Goal: Use online tool/utility: Utilize a website feature to perform a specific function

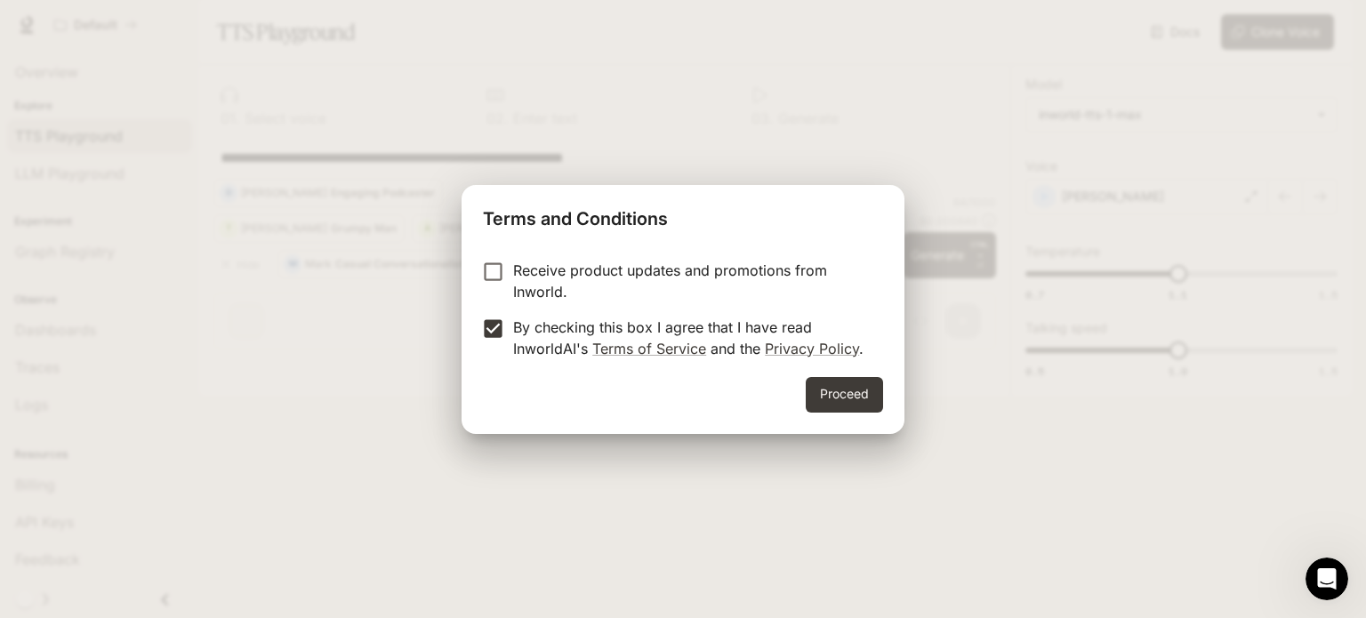
click at [504, 255] on div "Receive product updates and promotions from Inworld. By checking this box I agr…" at bounding box center [683, 312] width 443 height 132
click at [849, 388] on button "Proceed" at bounding box center [844, 395] width 77 height 36
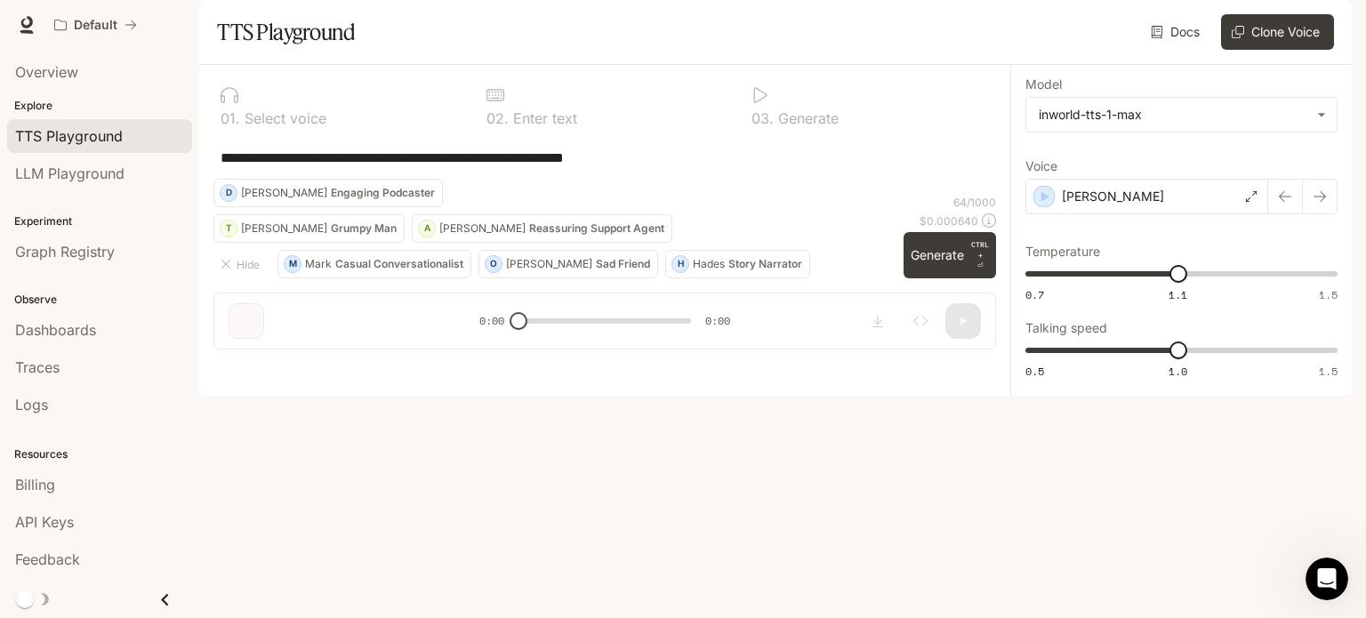
click at [352, 136] on div "0 1 . Select voice 0 2 . Enter text 0 3 . Generate" at bounding box center [604, 107] width 783 height 57
click at [350, 133] on div "0 1 . Select voice" at bounding box center [339, 105] width 252 height 53
drag, startPoint x: 676, startPoint y: 200, endPoint x: 752, endPoint y: 234, distance: 82.8
click at [752, 179] on div "**********" at bounding box center [604, 157] width 783 height 43
click at [1131, 214] on div "[PERSON_NAME]" at bounding box center [1147, 197] width 243 height 36
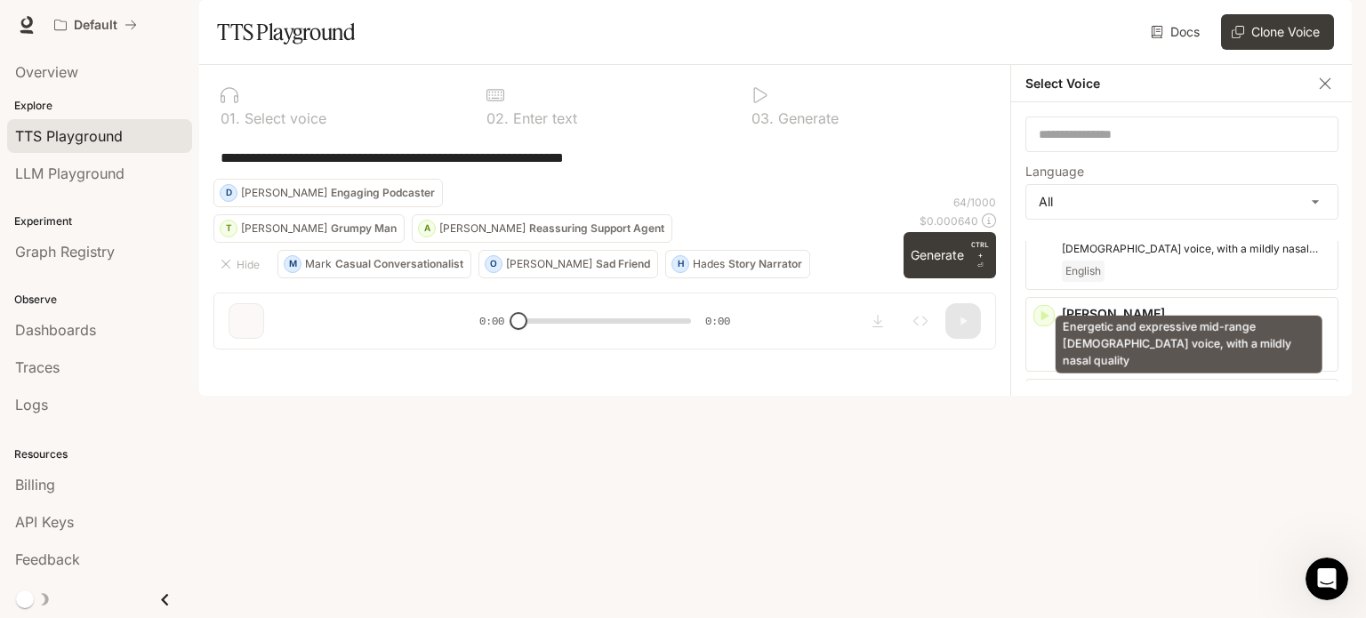
scroll to position [178, 0]
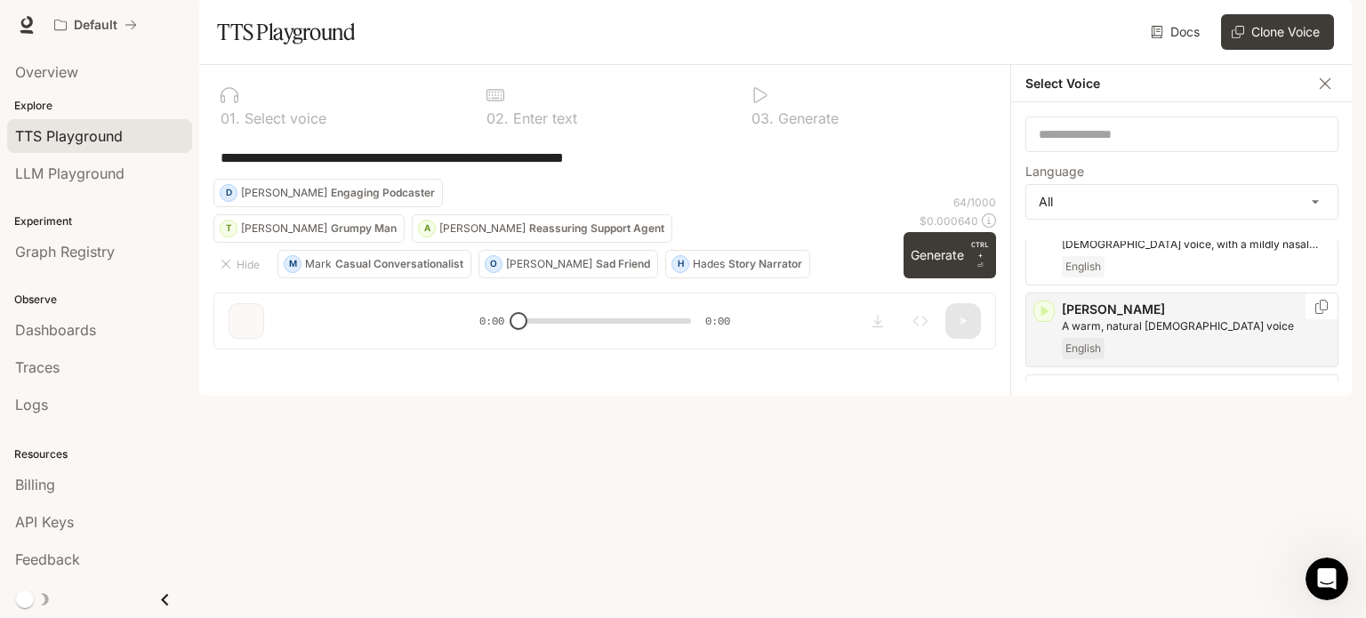
click at [1051, 320] on icon "button" at bounding box center [1044, 311] width 18 height 18
click at [1048, 402] on icon "button" at bounding box center [1044, 393] width 18 height 18
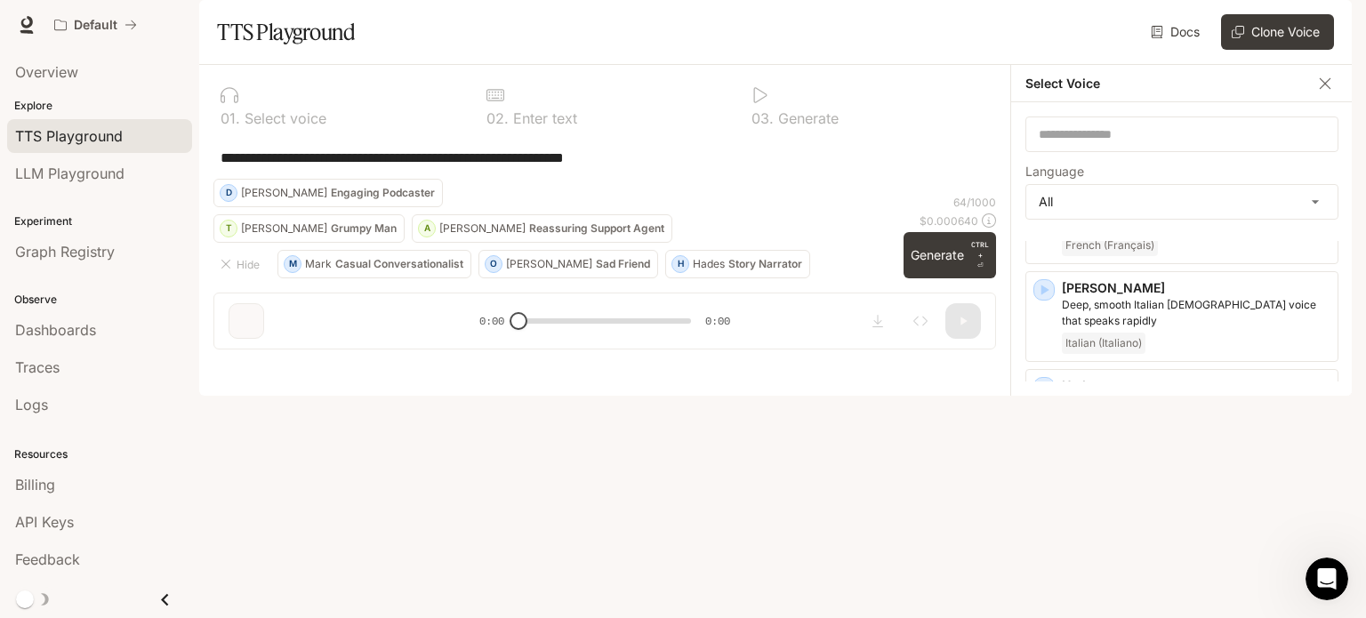
scroll to position [1156, 0]
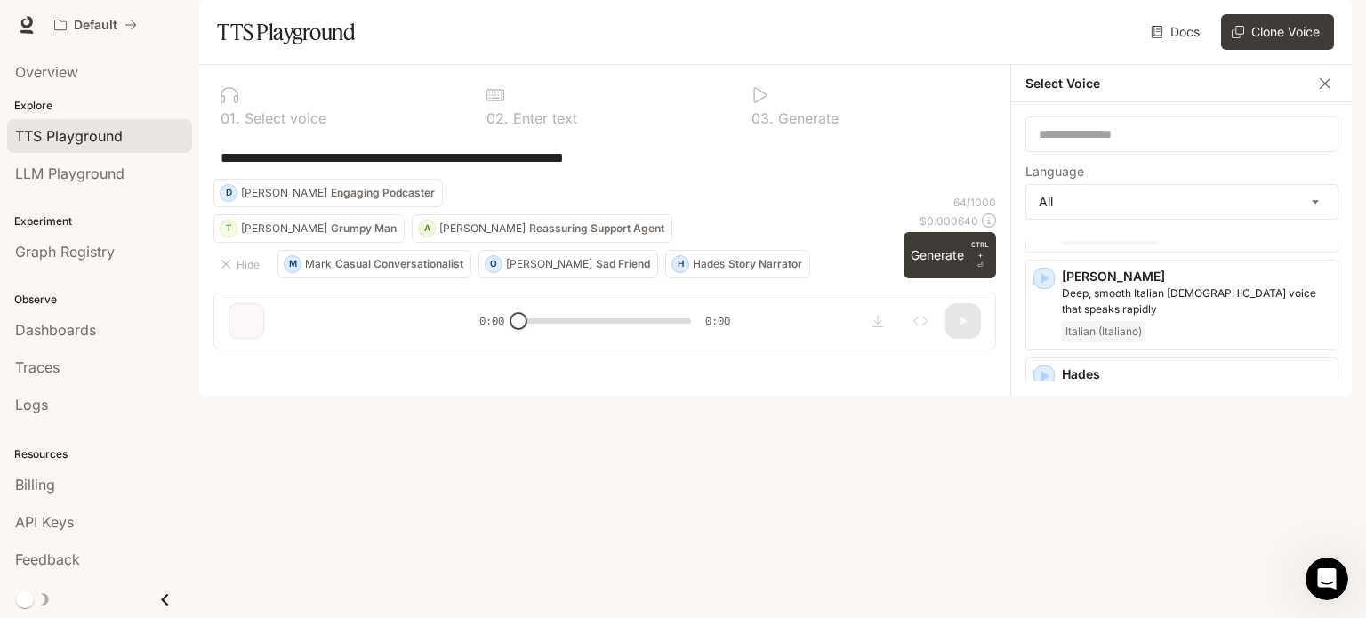
click at [1036, 467] on icon "button" at bounding box center [1044, 474] width 18 height 18
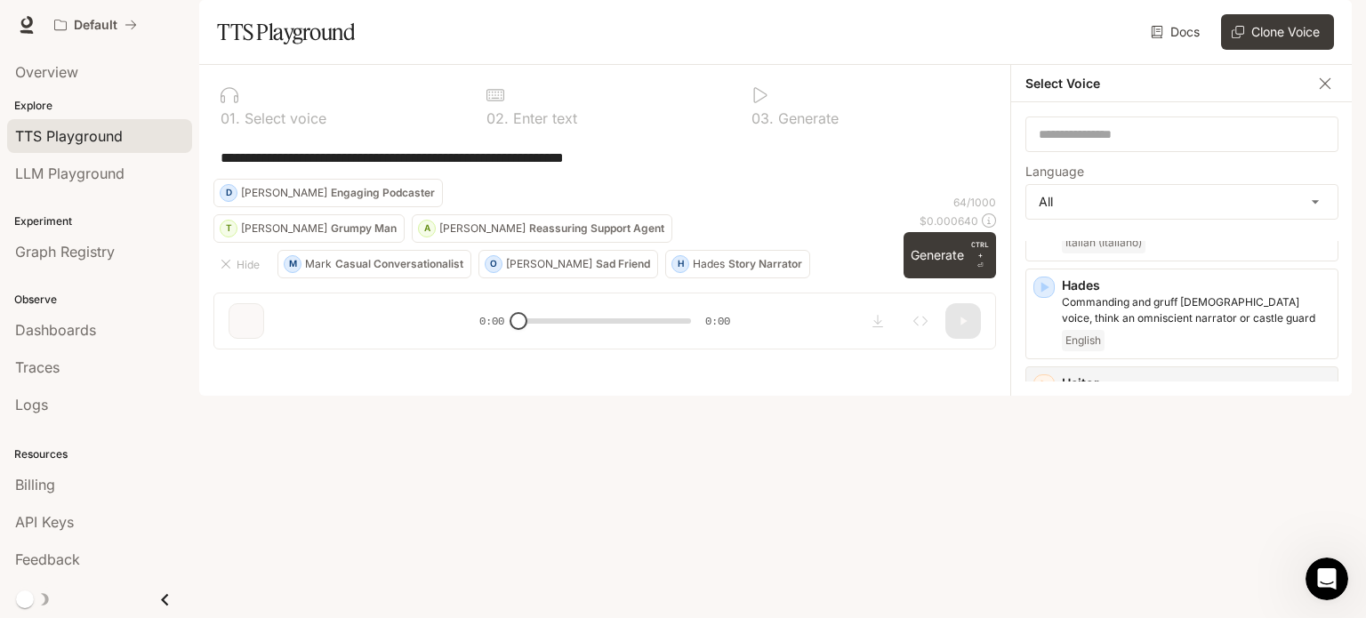
click at [1050, 444] on icon "button" at bounding box center [1044, 451] width 18 height 18
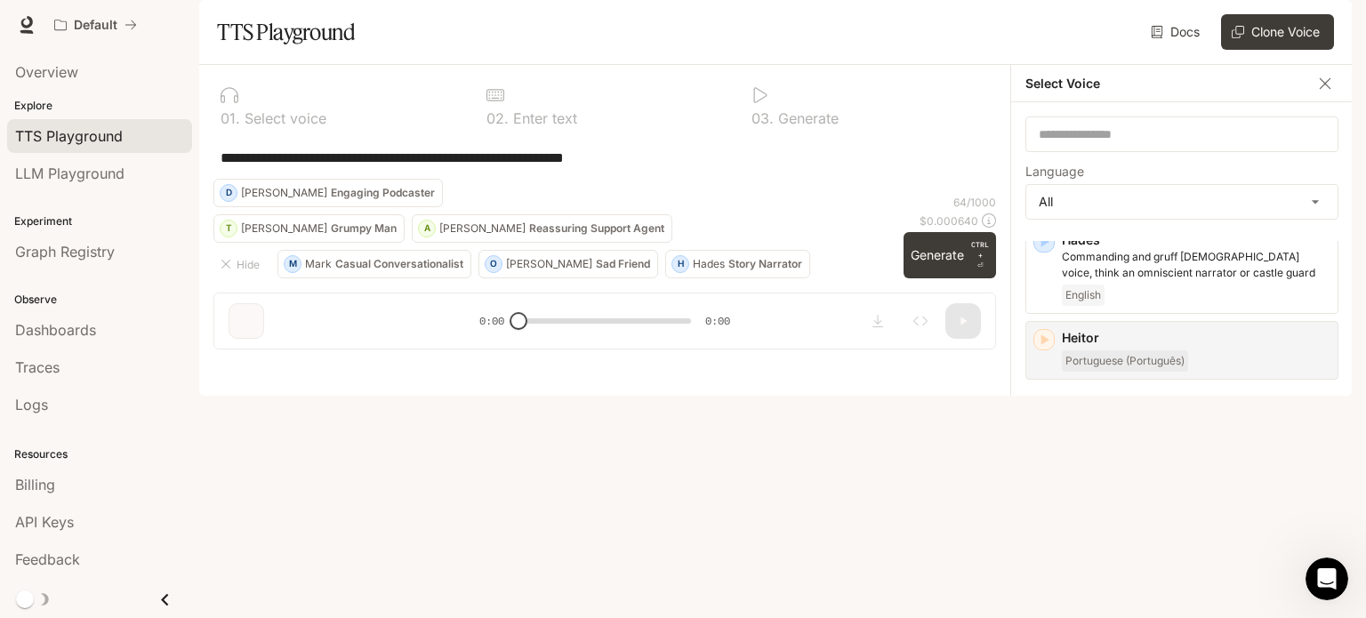
scroll to position [1334, 0]
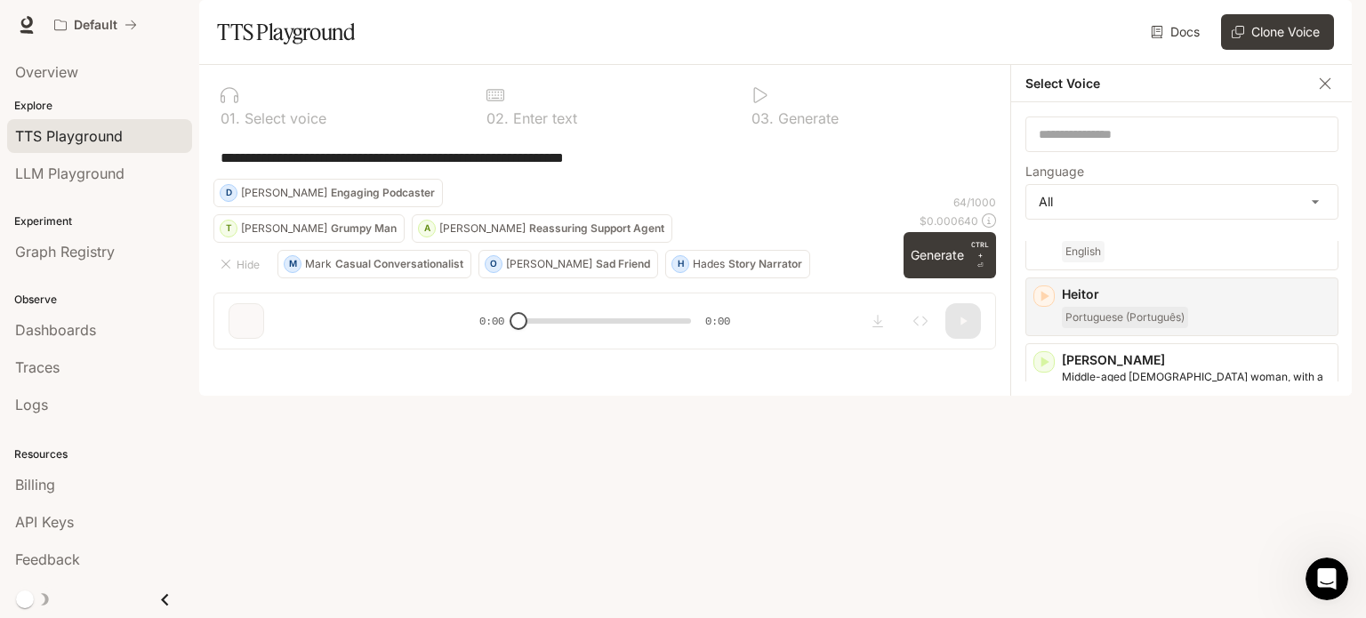
click at [1034, 539] on div "[PERSON_NAME] An energetic, fast-paced young [DEMOGRAPHIC_DATA] [DEMOGRAPHIC_DA…" at bounding box center [1182, 584] width 313 height 91
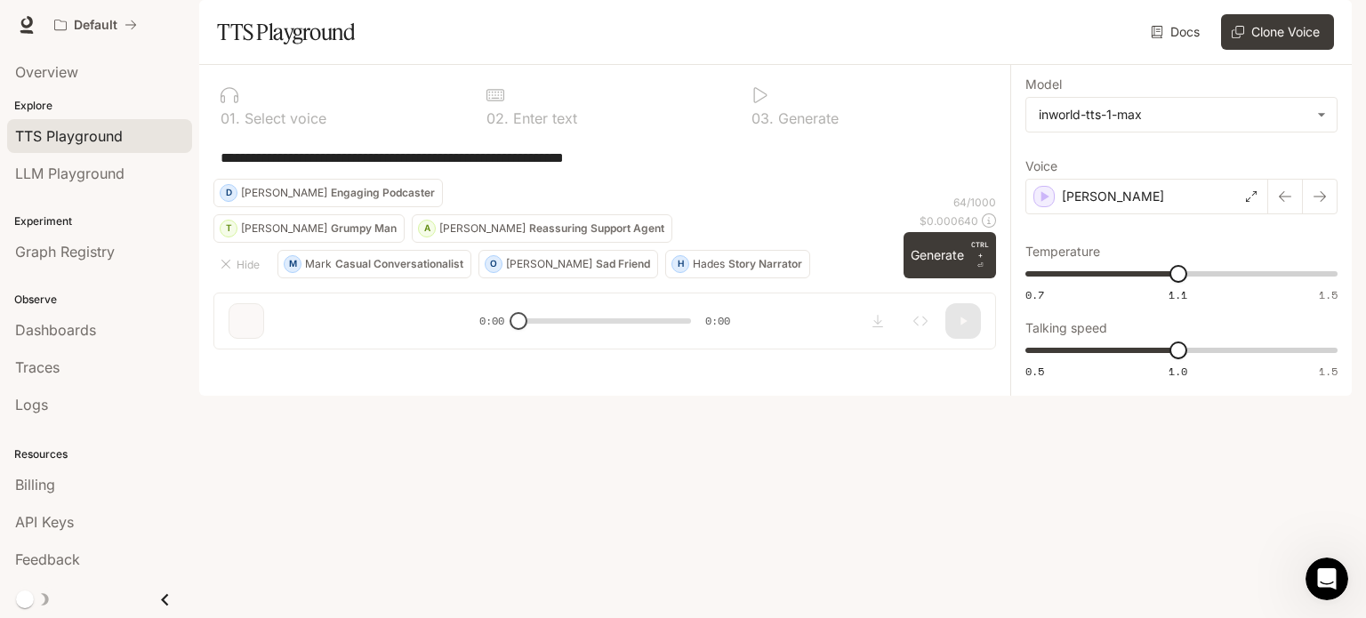
drag, startPoint x: 1192, startPoint y: 250, endPoint x: 1188, endPoint y: 294, distance: 44.6
click at [1192, 214] on div "[PERSON_NAME]" at bounding box center [1147, 197] width 243 height 36
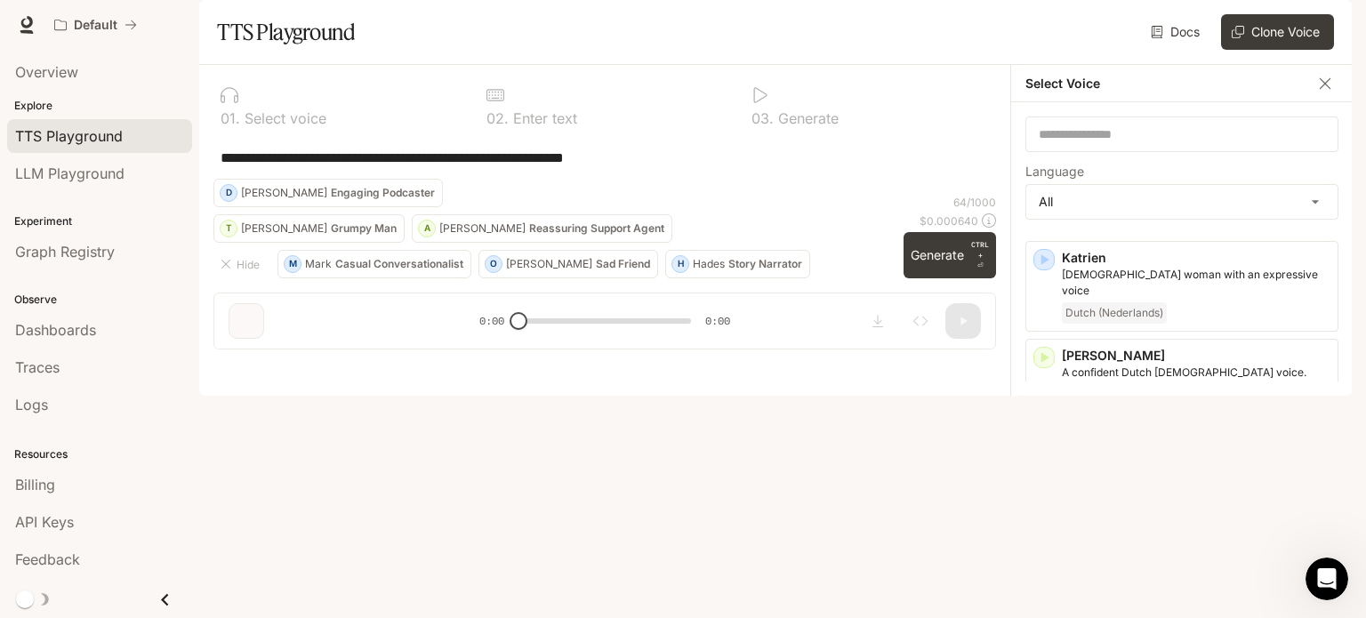
scroll to position [1957, 0]
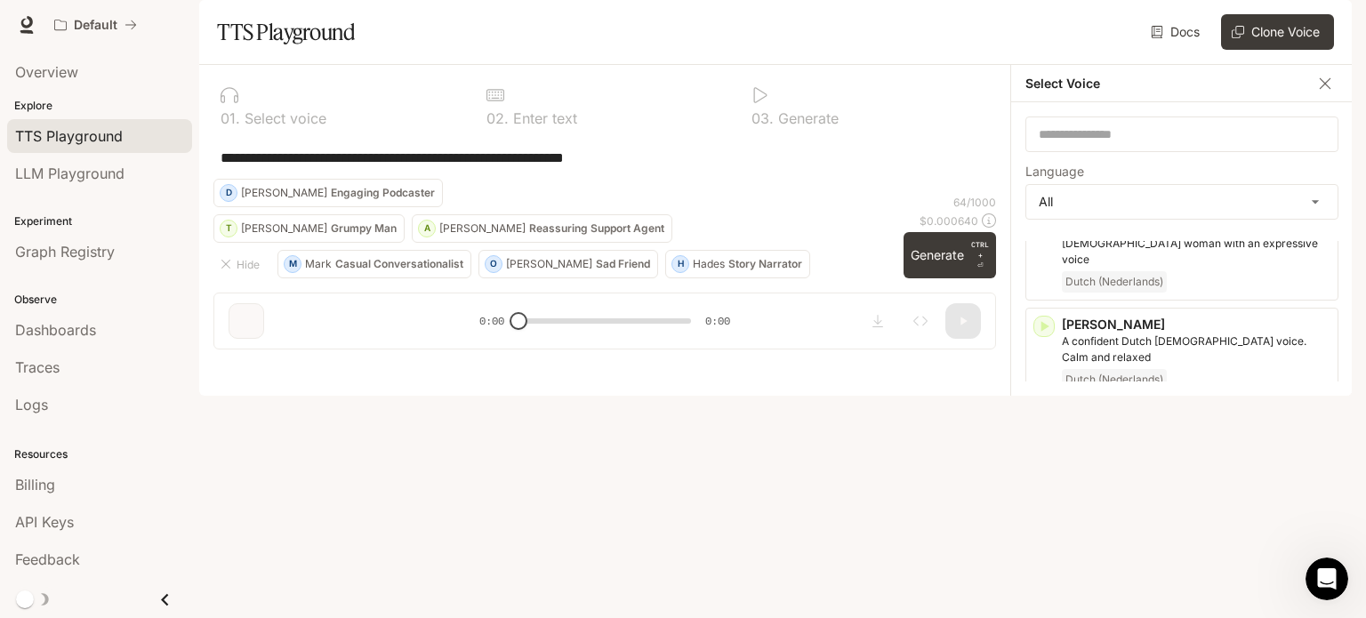
click at [1053, 511] on div "button" at bounding box center [1044, 521] width 20 height 20
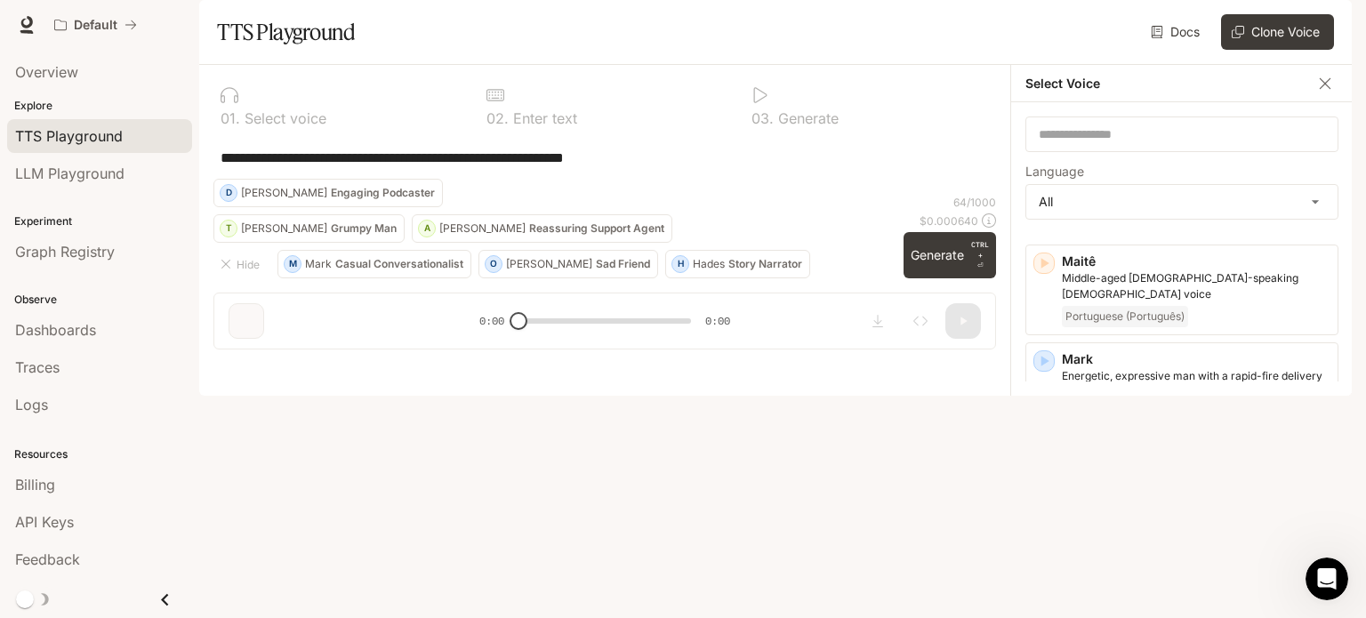
scroll to position [2402, 0]
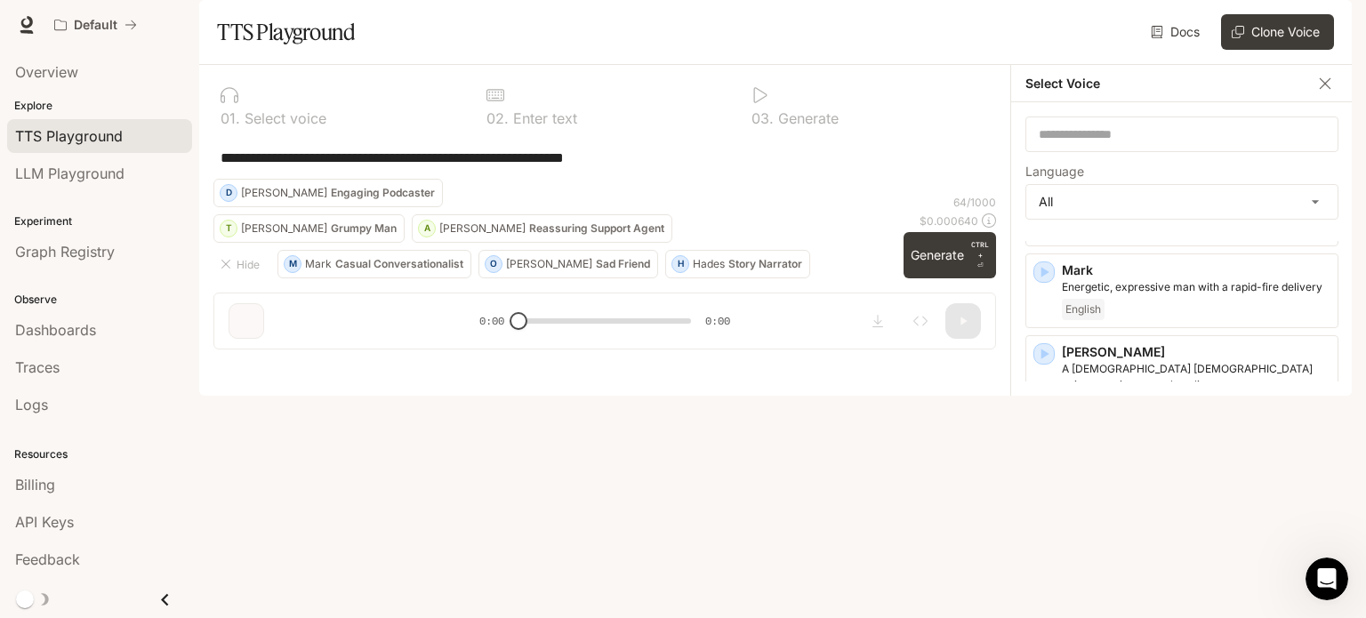
click at [1050, 541] on icon "button" at bounding box center [1044, 550] width 18 height 18
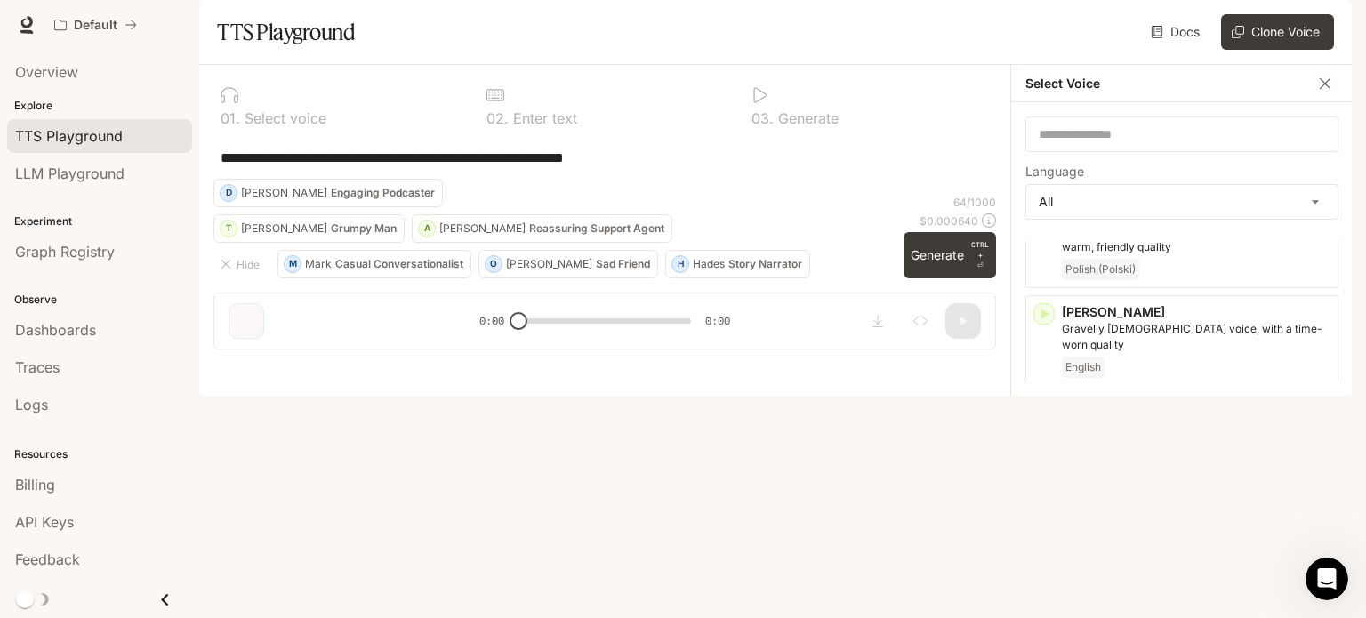
scroll to position [3647, 0]
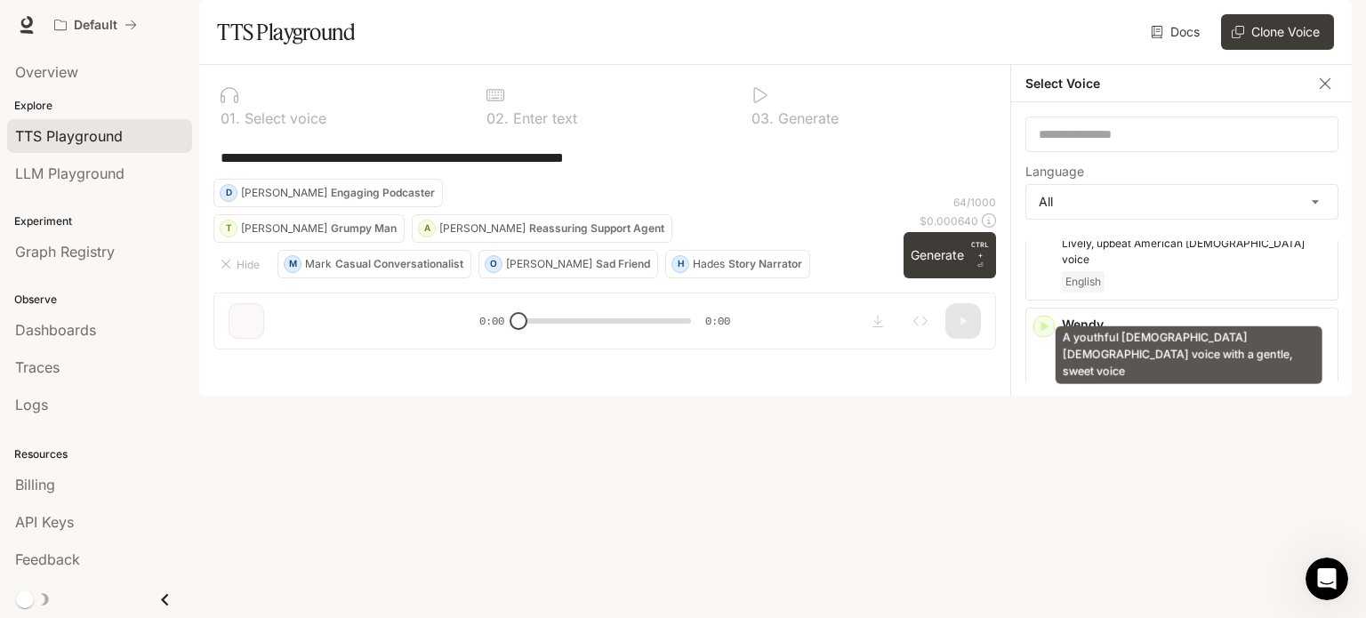
scroll to position [3825, 0]
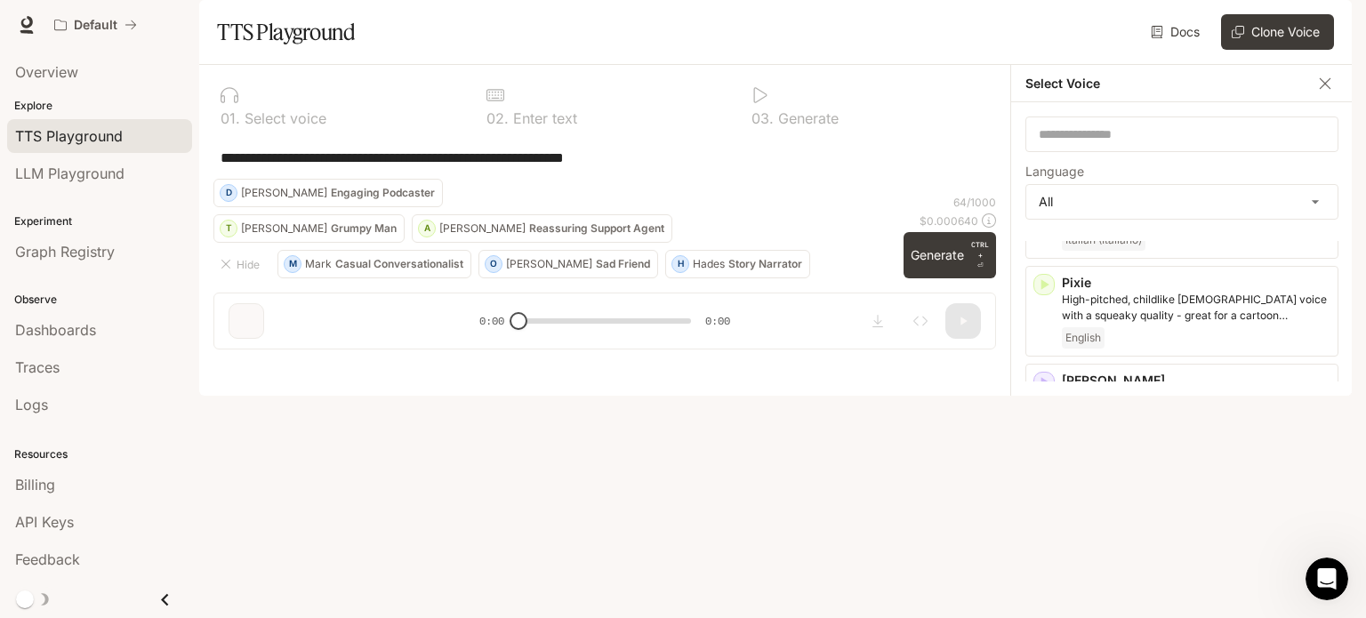
click at [1042, 573] on icon "button" at bounding box center [1046, 578] width 8 height 11
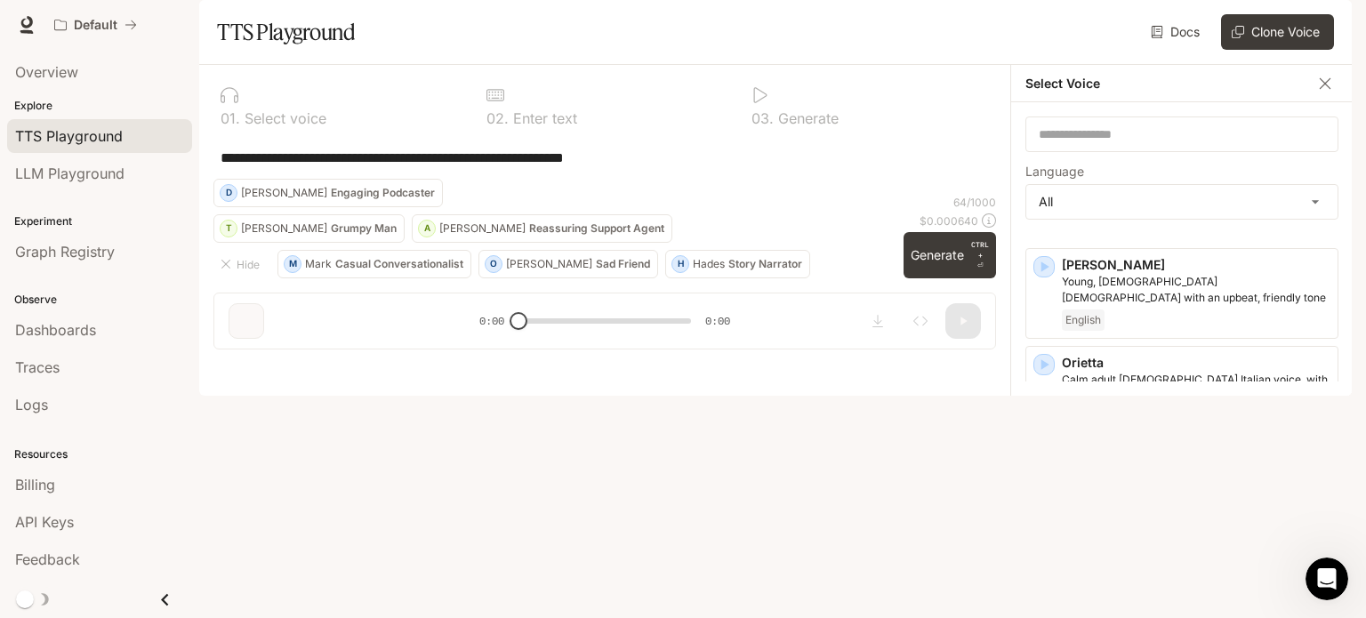
scroll to position [2693, 0]
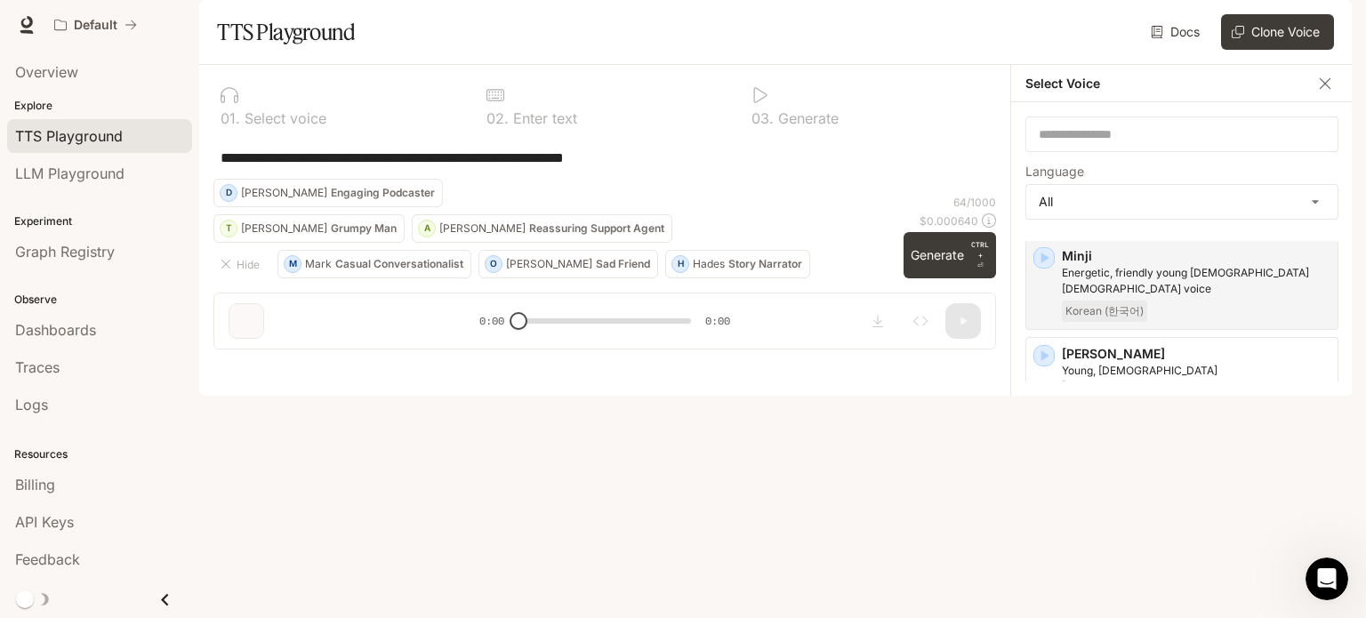
click at [1046, 546] on icon "button" at bounding box center [1046, 551] width 8 height 11
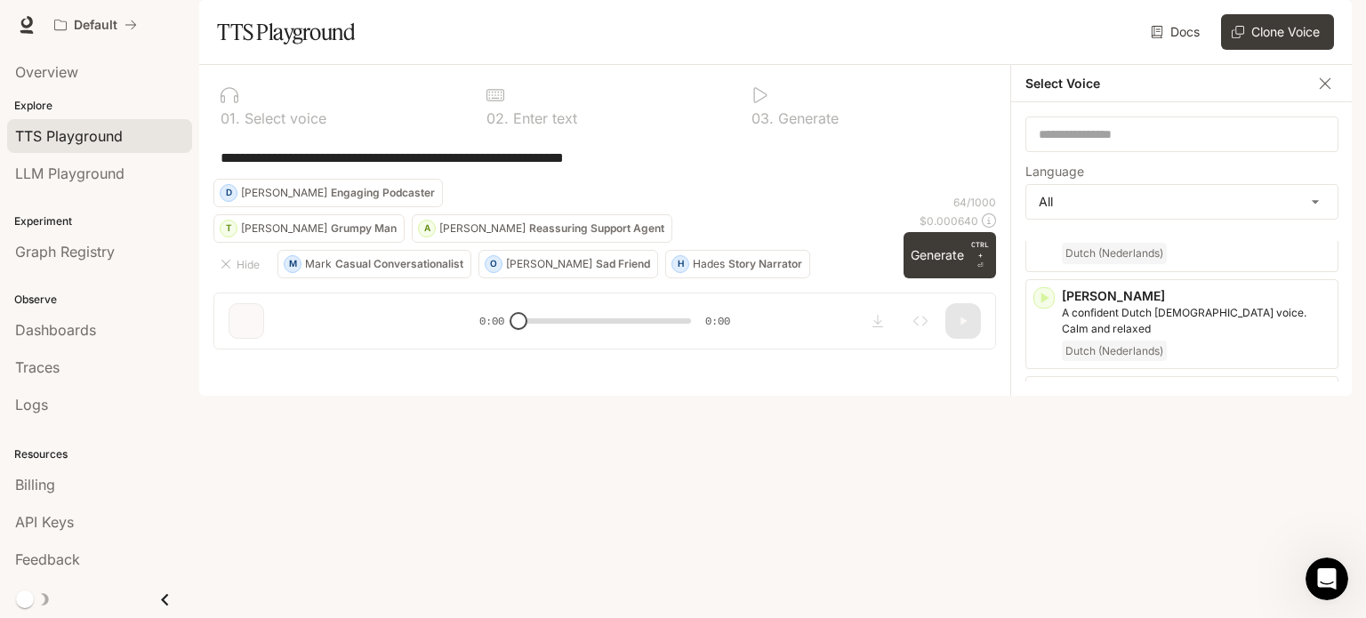
scroll to position [1982, 0]
click at [1036, 487] on icon "button" at bounding box center [1044, 496] width 18 height 18
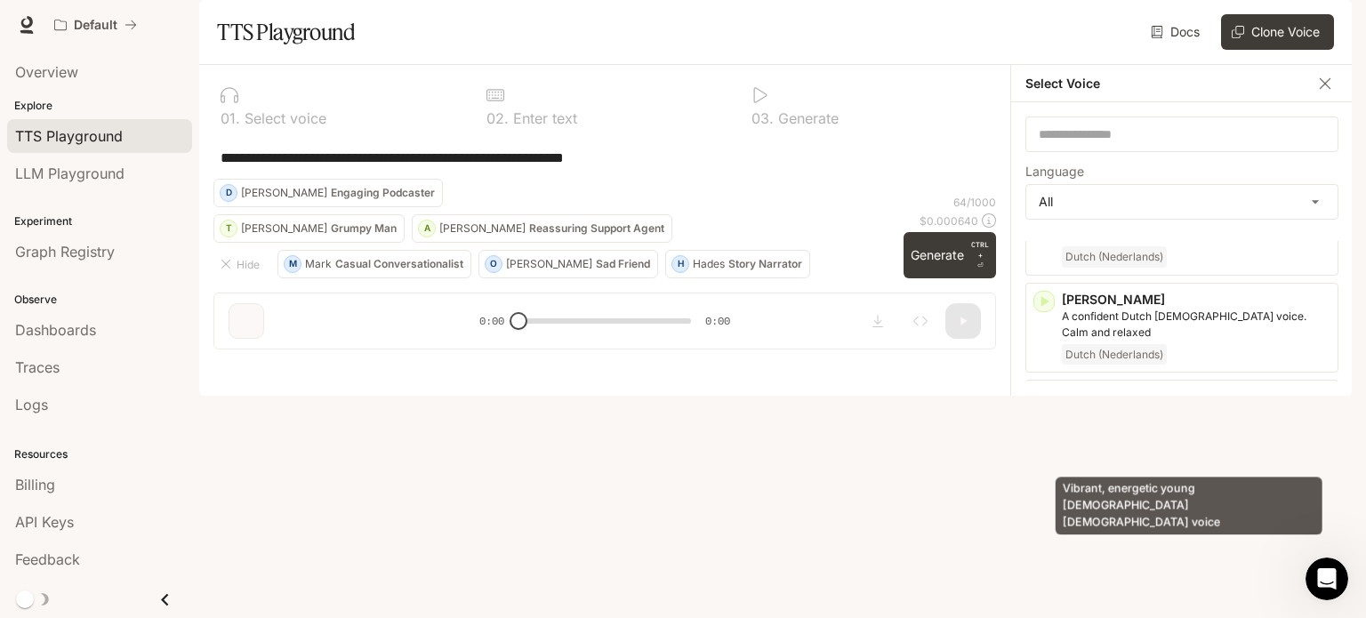
click at [1146, 503] on p "Vibrant, energetic young [DEMOGRAPHIC_DATA] [DEMOGRAPHIC_DATA] voice" at bounding box center [1196, 519] width 269 height 32
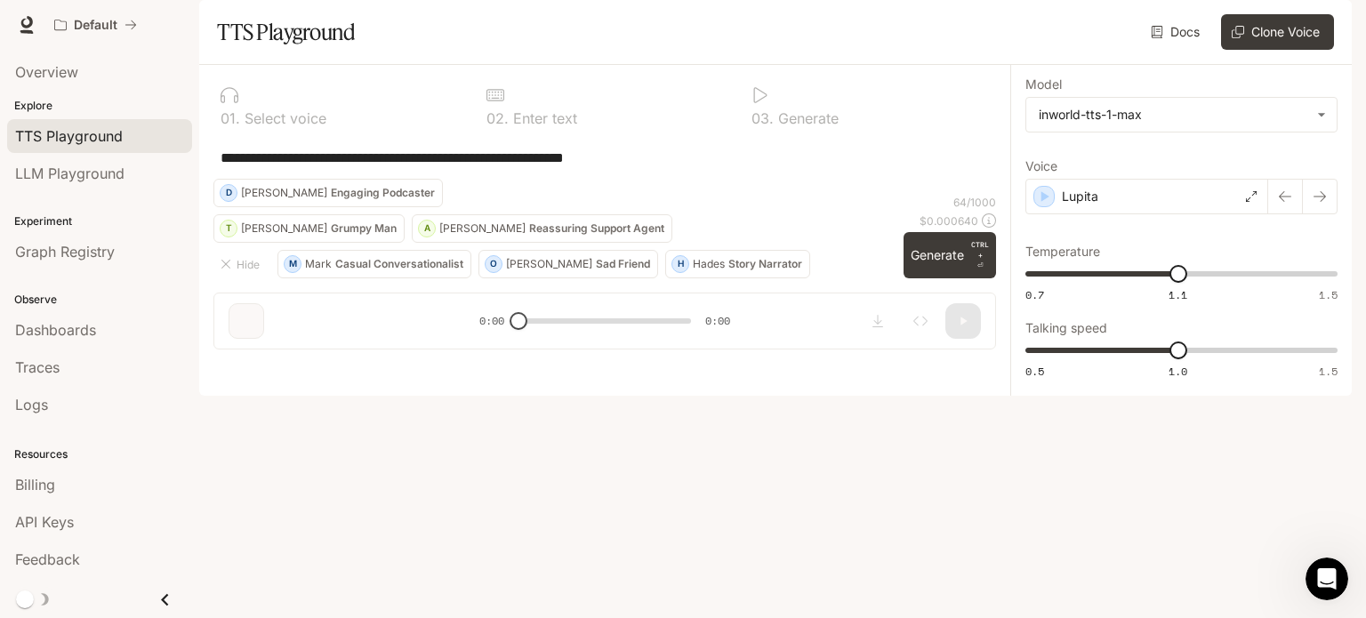
drag, startPoint x: 680, startPoint y: 207, endPoint x: 174, endPoint y: 230, distance: 505.8
click at [199, 230] on main "**********" at bounding box center [775, 198] width 1153 height 396
click at [471, 133] on div "0 1 . Select voice 0 2 . Enter text 0 3 . Generate" at bounding box center [604, 105] width 783 height 53
click at [491, 104] on icon at bounding box center [496, 95] width 18 height 18
click at [500, 133] on div "0 2 . Enter text" at bounding box center [605, 105] width 252 height 53
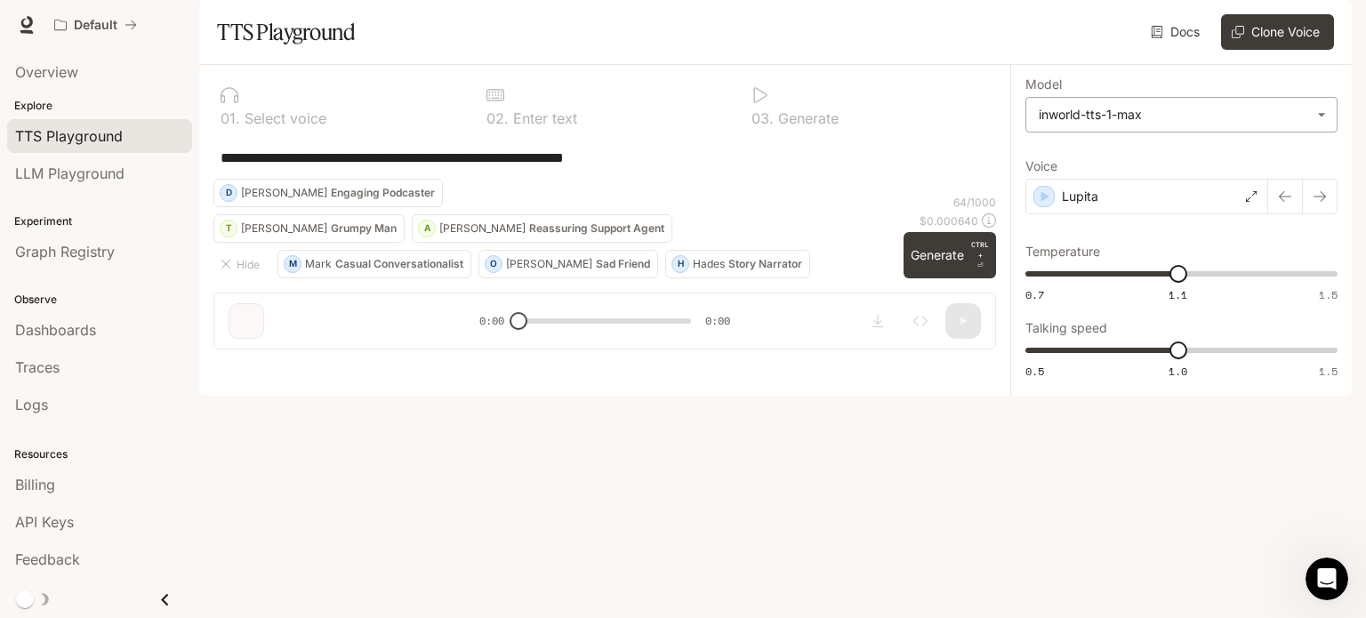
click at [1232, 177] on body "**********" at bounding box center [683, 309] width 1366 height 618
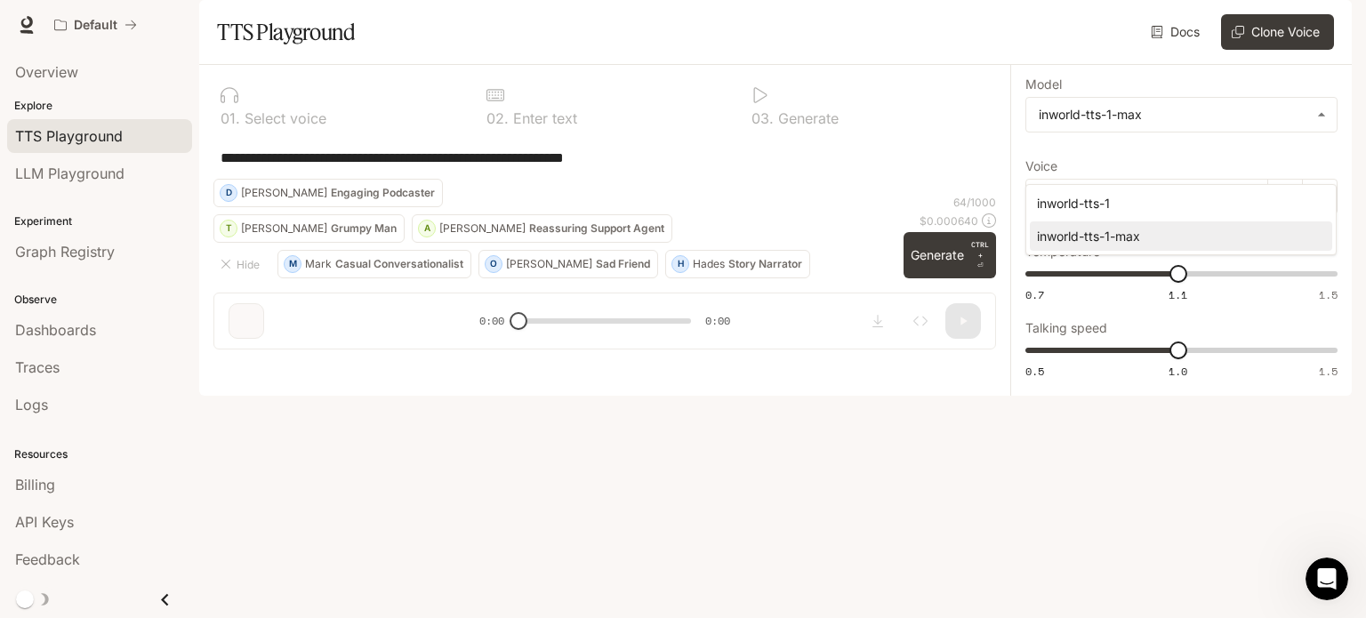
click at [1231, 173] on div at bounding box center [683, 309] width 1366 height 618
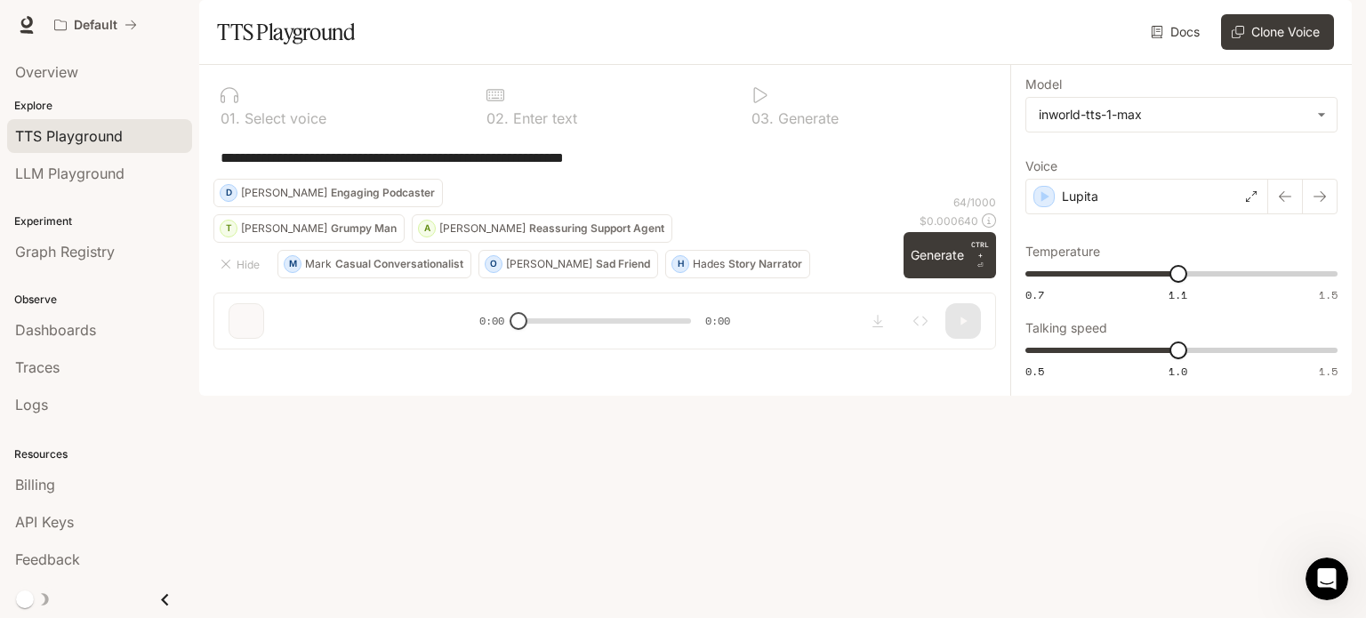
drag, startPoint x: 698, startPoint y: 202, endPoint x: 0, endPoint y: 241, distance: 699.4
click at [199, 238] on main "**********" at bounding box center [775, 198] width 1153 height 396
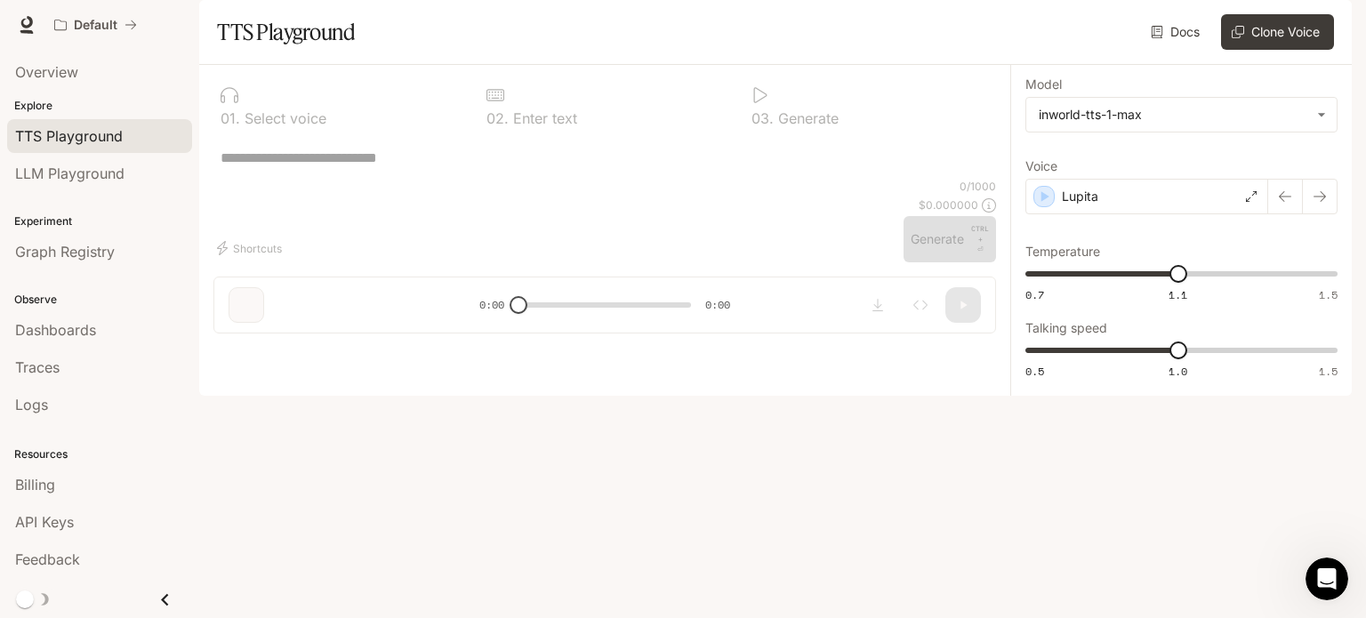
paste textarea "**********"
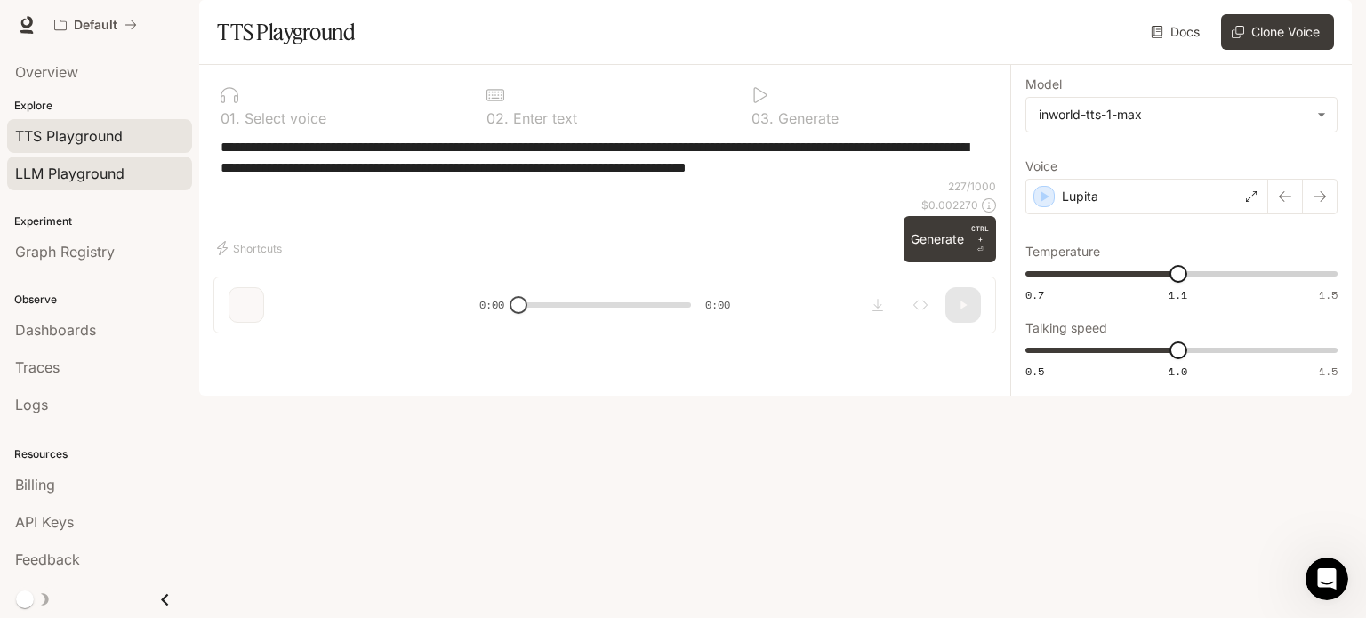
drag, startPoint x: 617, startPoint y: 195, endPoint x: 173, endPoint y: 180, distance: 444.1
click at [199, 180] on main "**********" at bounding box center [775, 198] width 1153 height 396
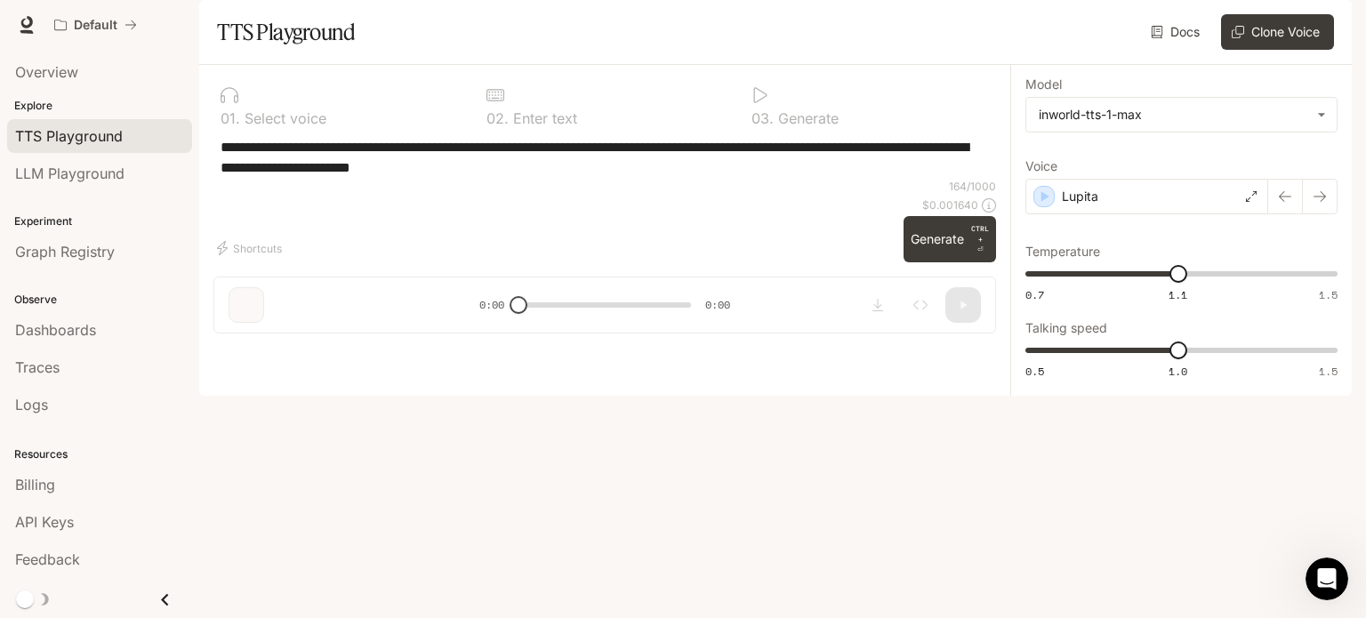
drag, startPoint x: 431, startPoint y: 192, endPoint x: 711, endPoint y: 227, distance: 282.3
click at [711, 179] on div "**********" at bounding box center [605, 157] width 769 height 43
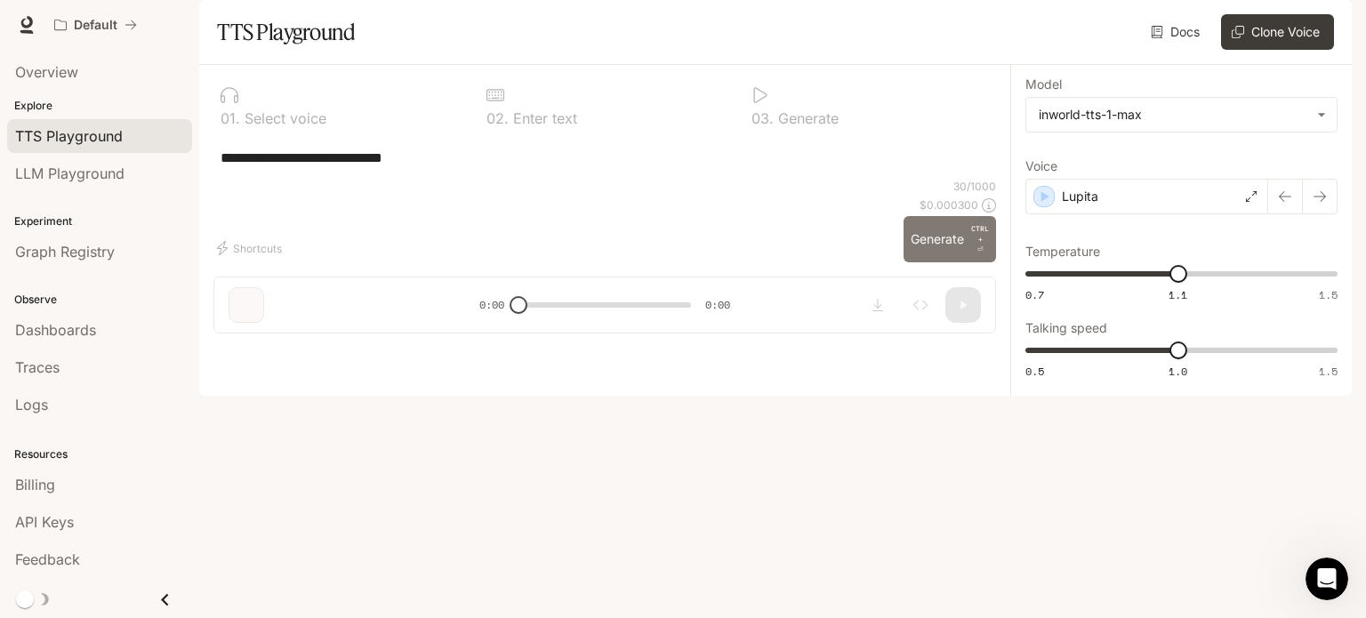
type textarea "**********"
click at [954, 262] on button "Generate CTRL + ⏎" at bounding box center [950, 239] width 93 height 46
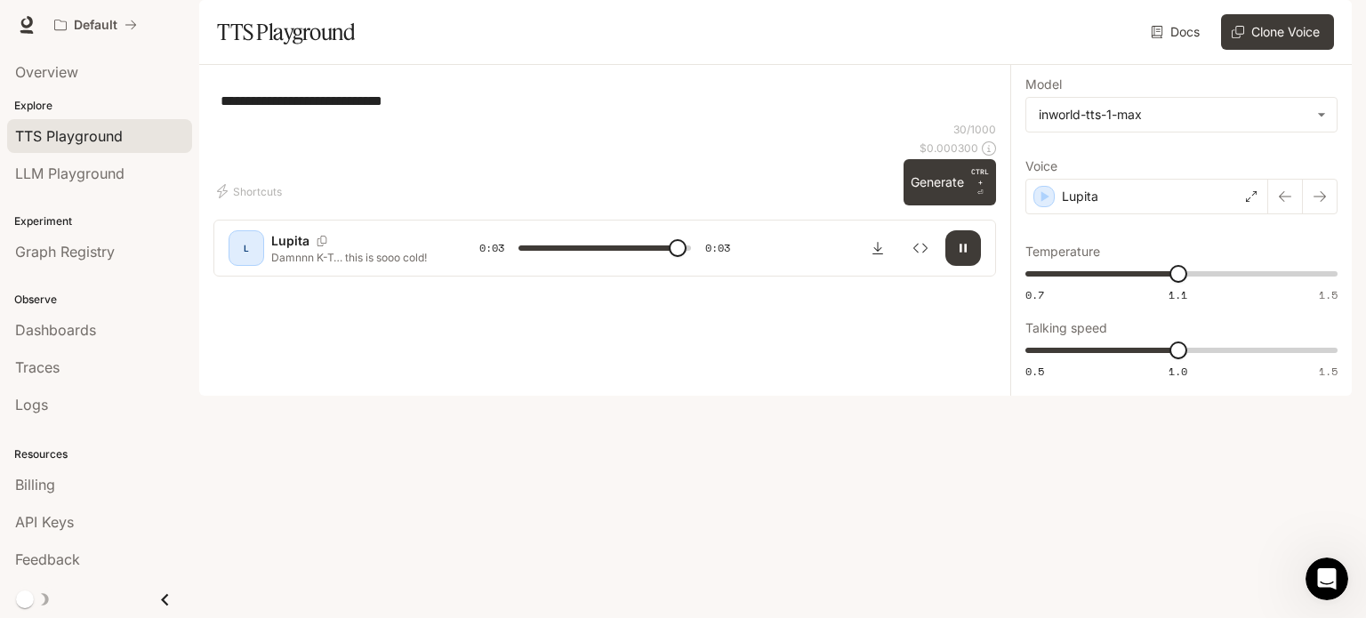
type input "*"
